Goal: Check status: Check status

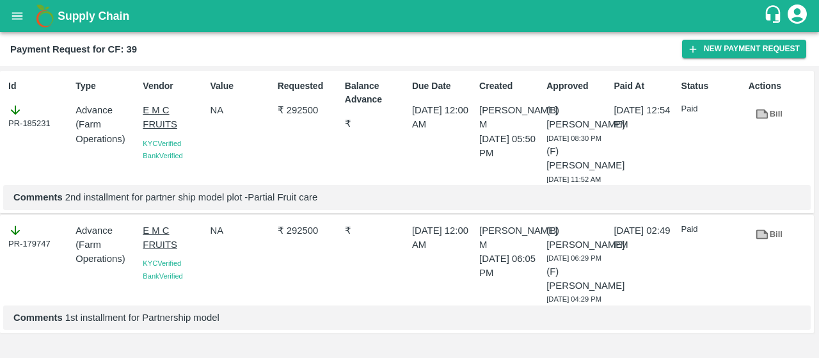
click at [12, 17] on icon "open drawer" at bounding box center [17, 16] width 14 height 14
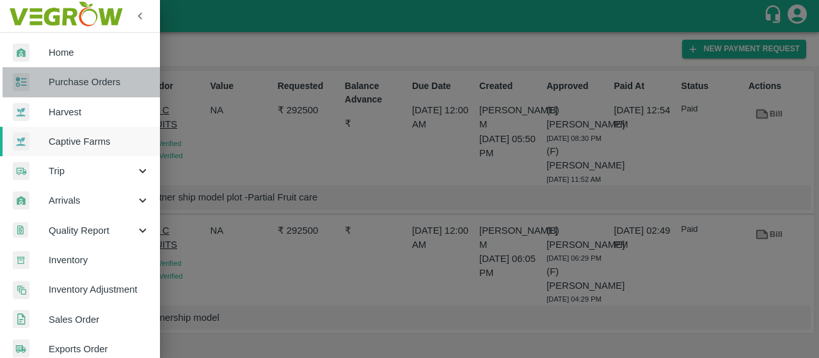
click at [90, 80] on span "Purchase Orders" at bounding box center [99, 82] width 101 height 14
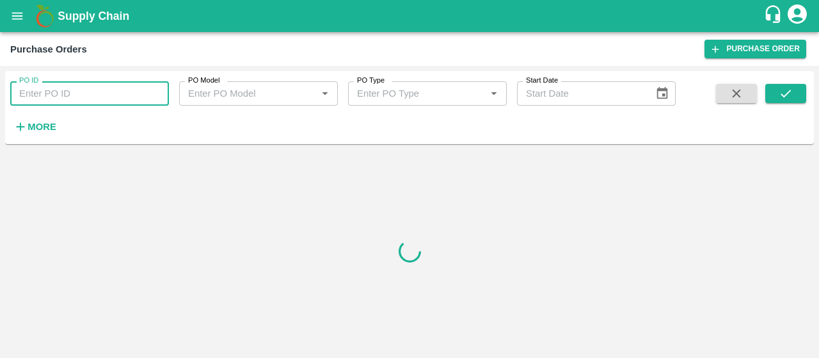
click at [91, 86] on input "PO ID" at bounding box center [89, 93] width 159 height 24
paste input "173587"
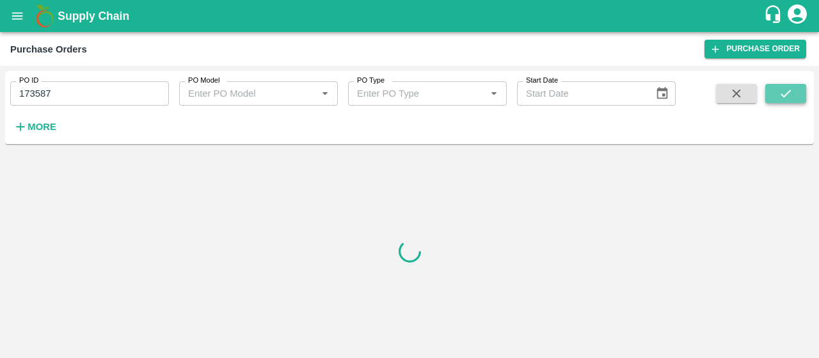
click at [787, 90] on icon "submit" at bounding box center [785, 93] width 14 height 14
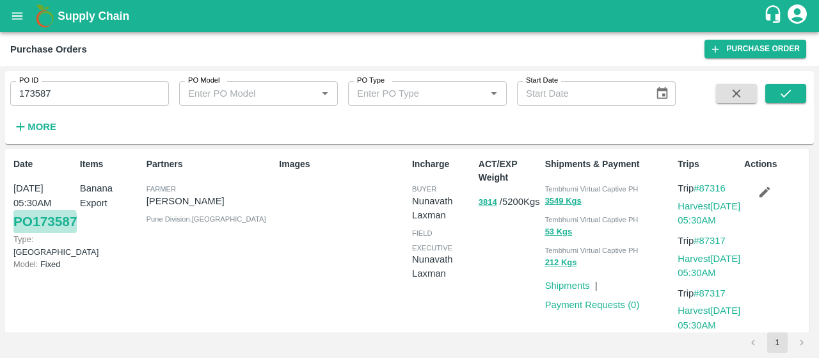
click at [28, 233] on link "PO 173587" at bounding box center [44, 221] width 63 height 23
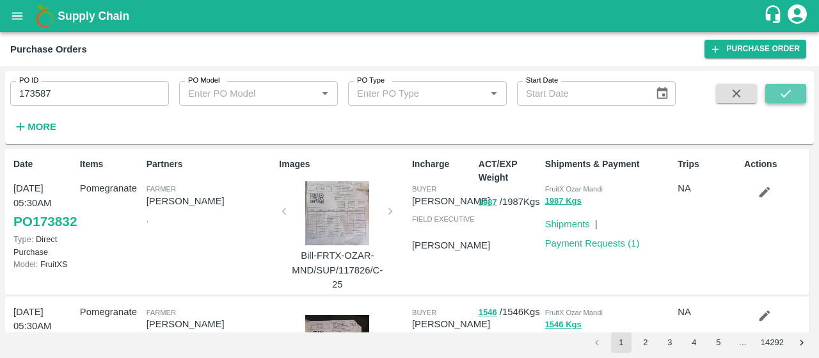
click at [793, 86] on button "submit" at bounding box center [785, 93] width 41 height 19
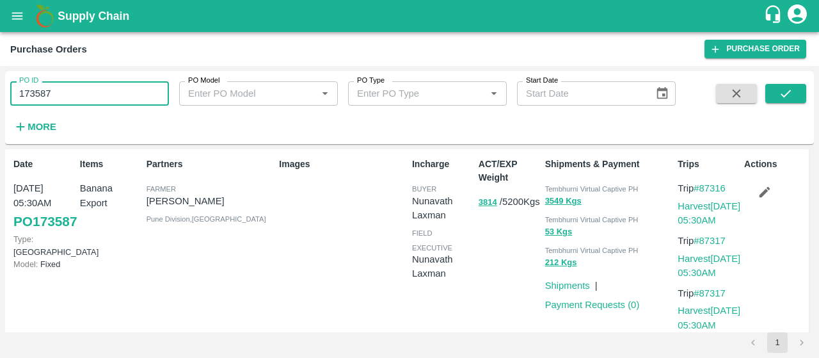
click at [82, 88] on input "173587" at bounding box center [89, 93] width 159 height 24
type input "1"
paste input "text"
click at [787, 84] on button "submit" at bounding box center [785, 93] width 41 height 19
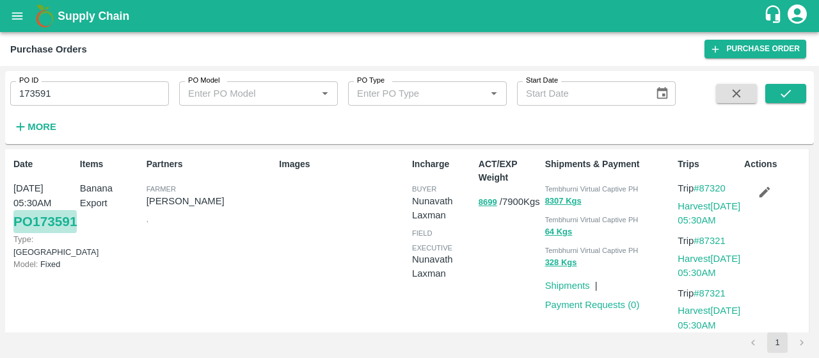
click at [42, 232] on link "PO 173591" at bounding box center [44, 221] width 63 height 23
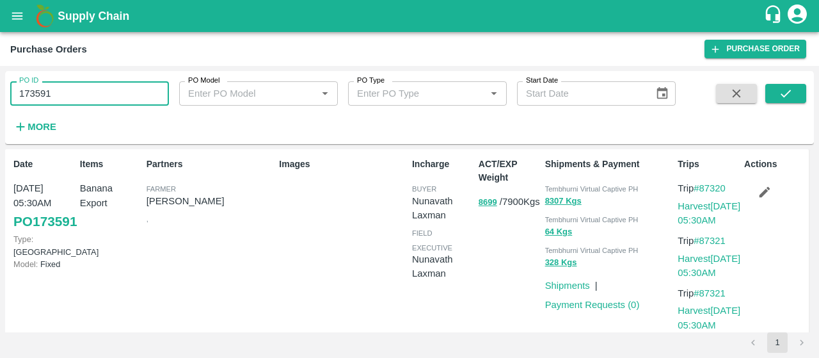
click at [59, 88] on input "173591" at bounding box center [89, 93] width 159 height 24
type input "1"
paste input "text"
click at [788, 95] on icon "submit" at bounding box center [785, 93] width 14 height 14
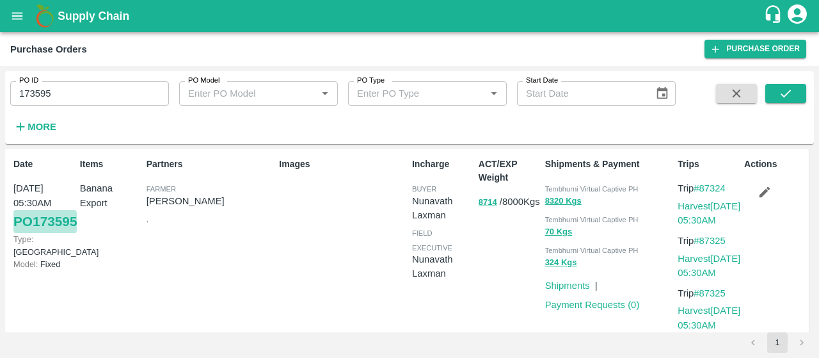
click at [27, 233] on link "PO 173595" at bounding box center [44, 221] width 63 height 23
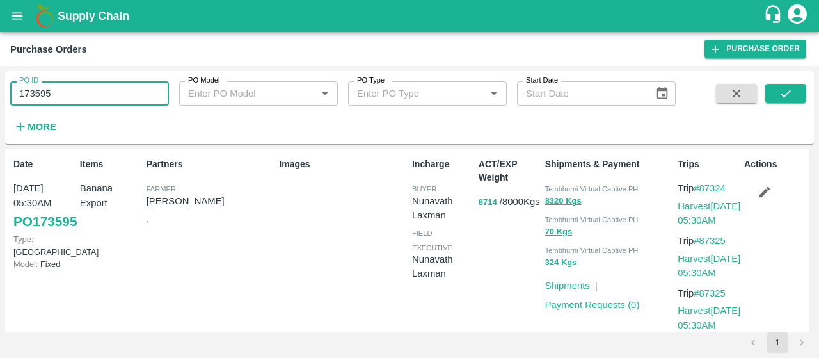
click at [65, 98] on input "173595" at bounding box center [89, 93] width 159 height 24
type input "1"
paste input "text"
click at [775, 101] on button "submit" at bounding box center [785, 93] width 41 height 19
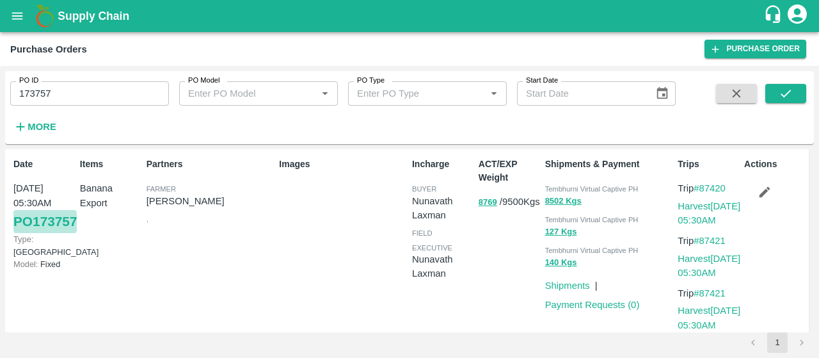
click at [35, 233] on link "PO 173757" at bounding box center [44, 221] width 63 height 23
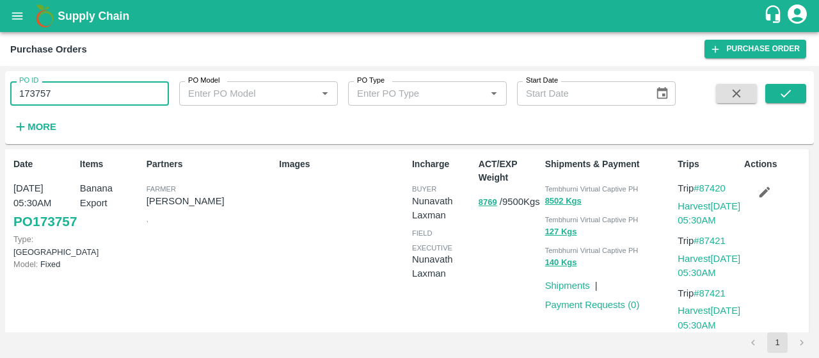
click at [81, 88] on input "173757" at bounding box center [89, 93] width 159 height 24
type input "1"
paste input "text"
click at [792, 93] on icon "submit" at bounding box center [785, 93] width 14 height 14
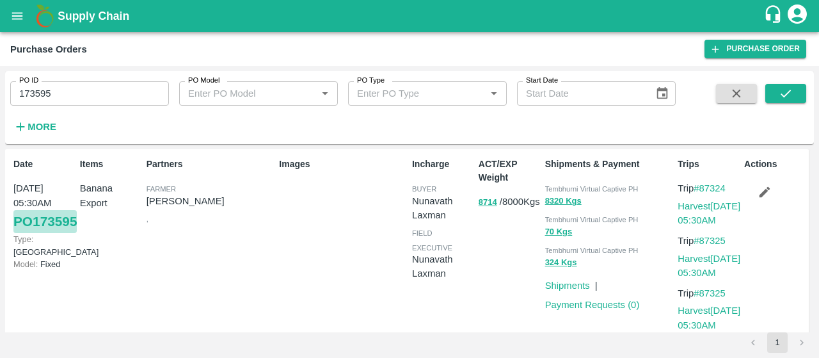
click at [51, 233] on link "PO 173595" at bounding box center [44, 221] width 63 height 23
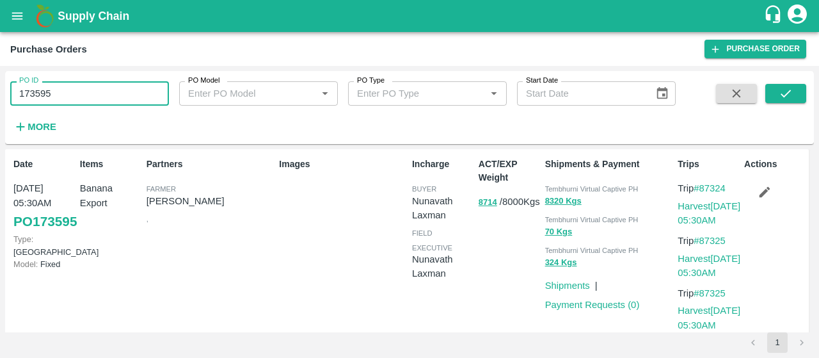
click at [82, 98] on input "173595" at bounding box center [89, 93] width 159 height 24
type input "1"
paste input "text"
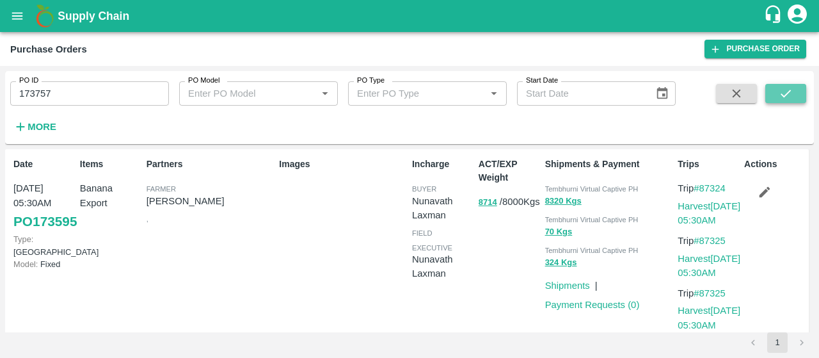
click at [783, 98] on icon "submit" at bounding box center [785, 93] width 14 height 14
click at [47, 233] on link "PO 173757" at bounding box center [44, 221] width 63 height 23
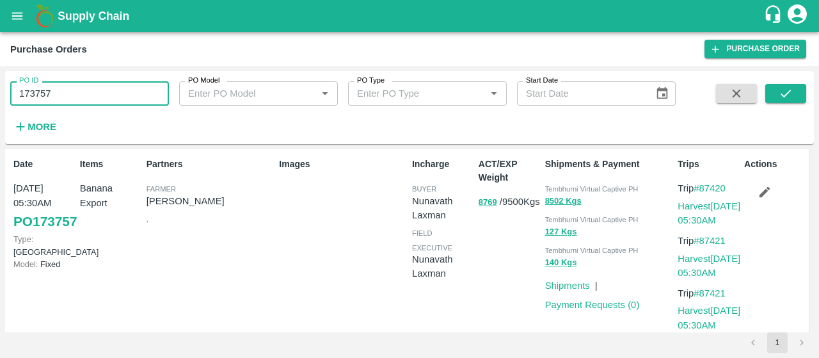
click at [62, 95] on input "173757" at bounding box center [89, 93] width 159 height 24
type input "1"
paste input "text"
click at [787, 99] on icon "submit" at bounding box center [785, 93] width 14 height 14
click at [63, 85] on input "173758" at bounding box center [89, 93] width 159 height 24
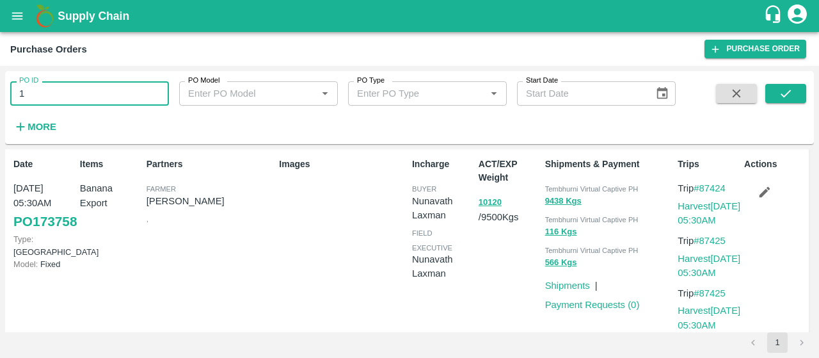
type input "1"
paste input "text"
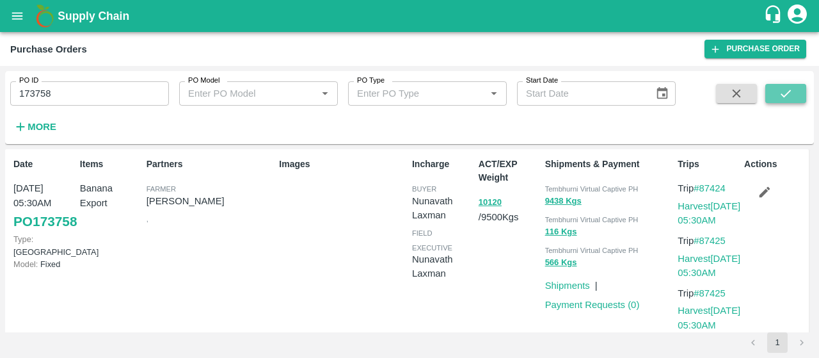
click at [787, 85] on button "submit" at bounding box center [785, 93] width 41 height 19
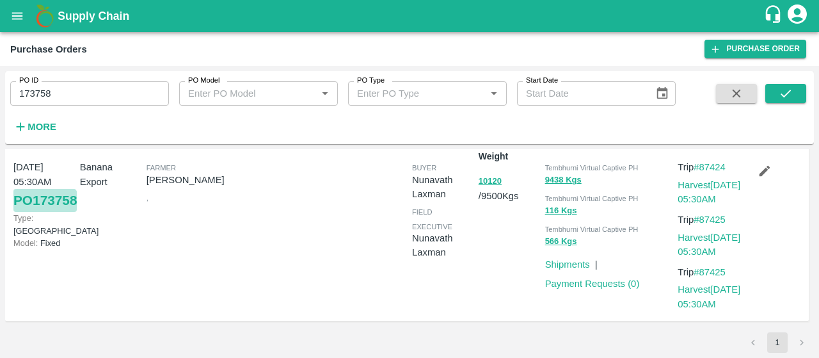
click at [30, 212] on link "PO 173758" at bounding box center [44, 200] width 63 height 23
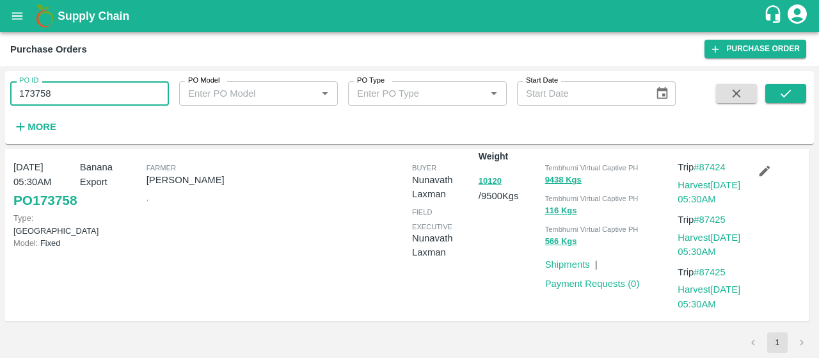
click at [69, 91] on input "173758" at bounding box center [89, 93] width 159 height 24
type input "1"
paste input "text"
type input "173769"
click at [784, 98] on icon "submit" at bounding box center [785, 93] width 14 height 14
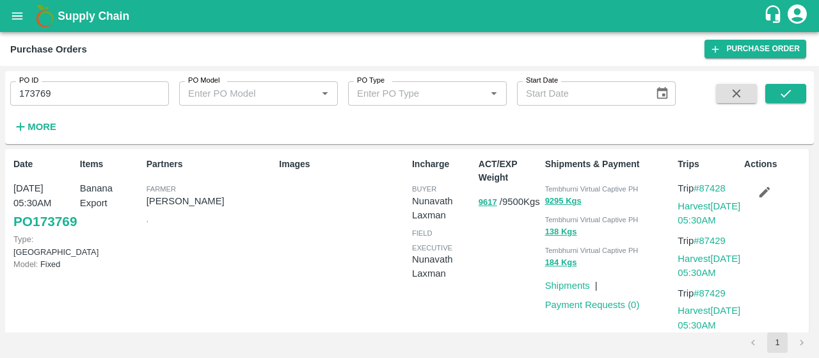
scroll to position [21, 0]
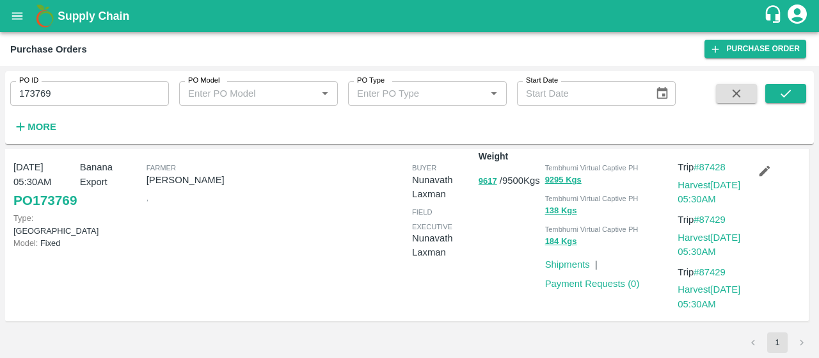
click at [28, 212] on link "PO 173769" at bounding box center [44, 200] width 63 height 23
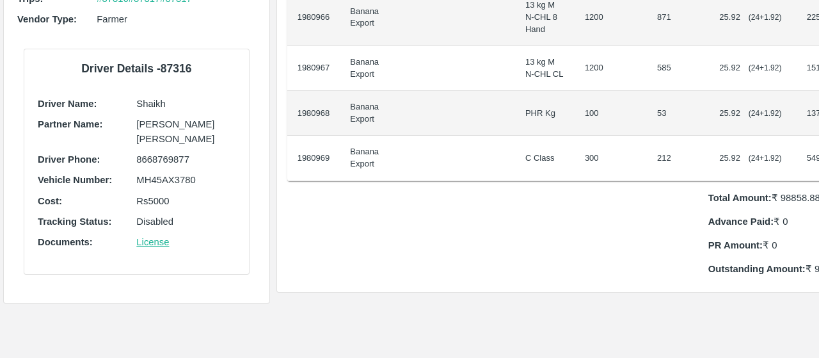
scroll to position [333, 0]
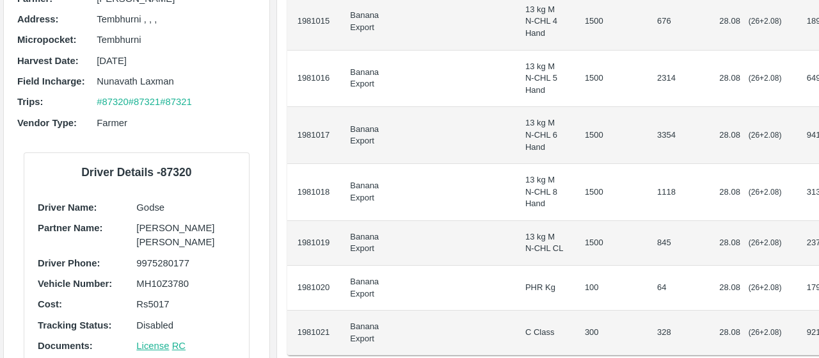
scroll to position [322, 0]
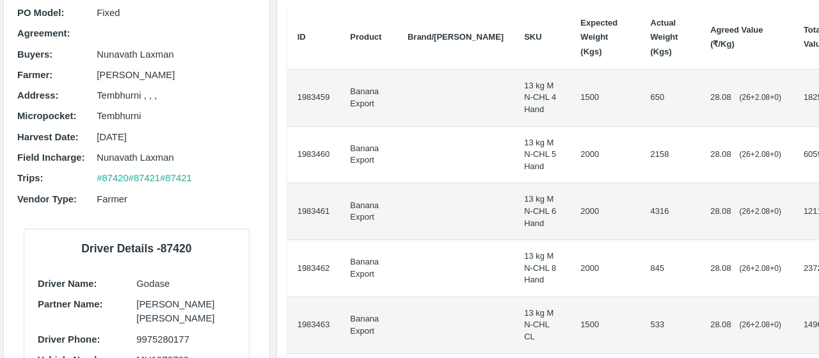
scroll to position [139, 0]
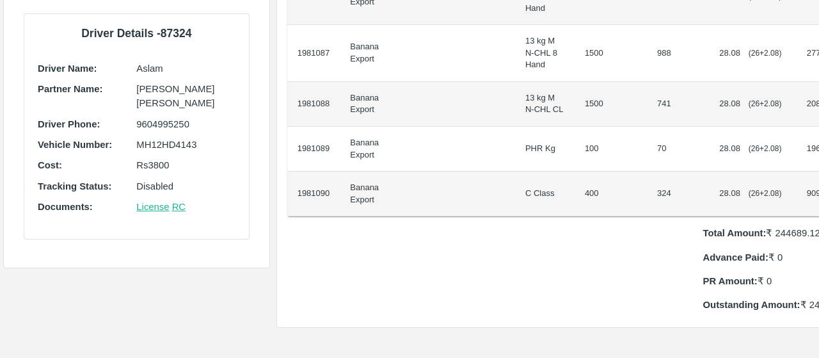
scroll to position [354, 0]
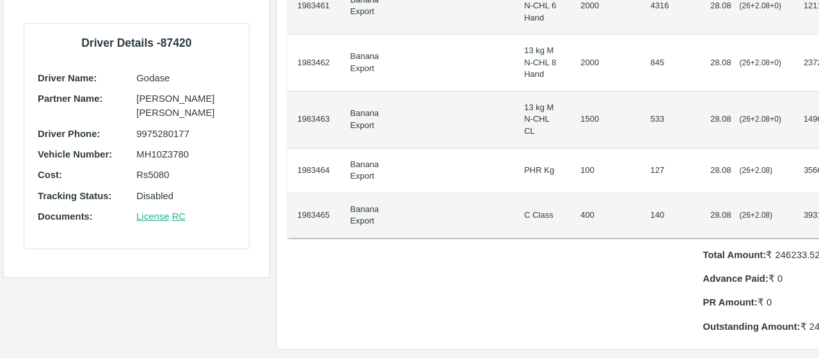
scroll to position [345, 0]
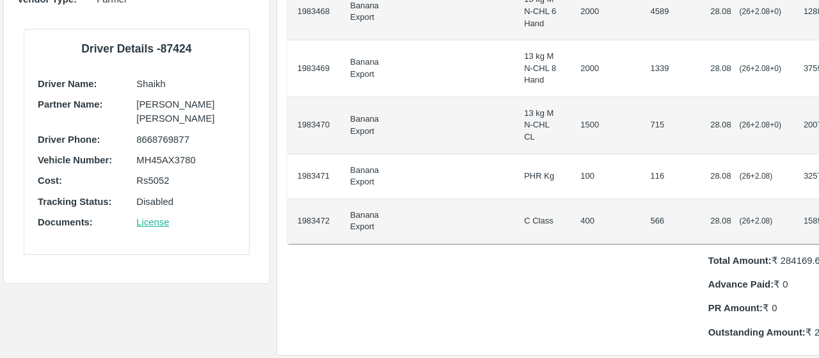
scroll to position [339, 0]
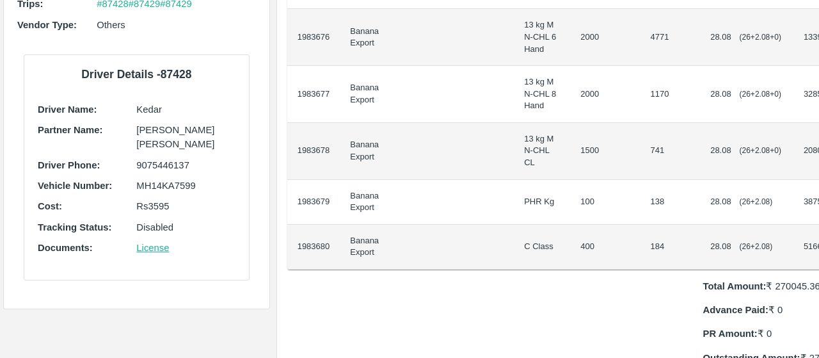
scroll to position [317, 0]
